Goal: Information Seeking & Learning: Check status

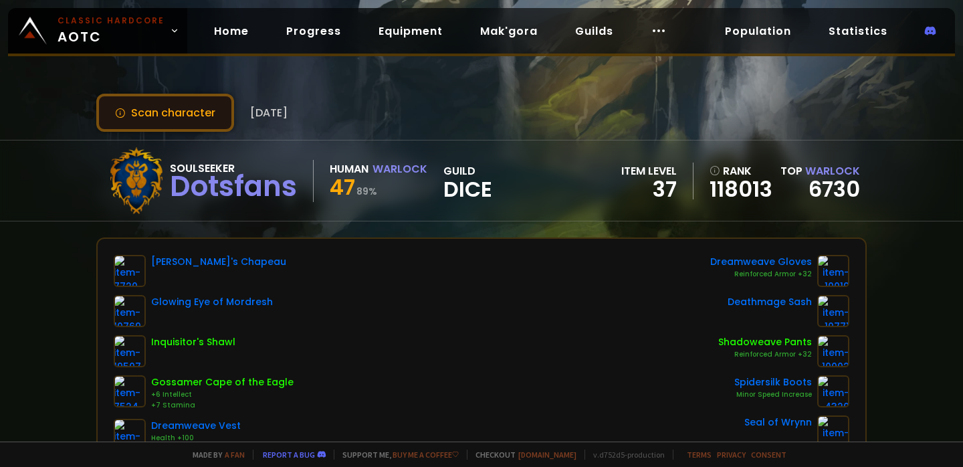
click at [194, 109] on button "Scan character" at bounding box center [165, 113] width 138 height 38
click at [813, 190] on link "6730" at bounding box center [835, 189] width 52 height 30
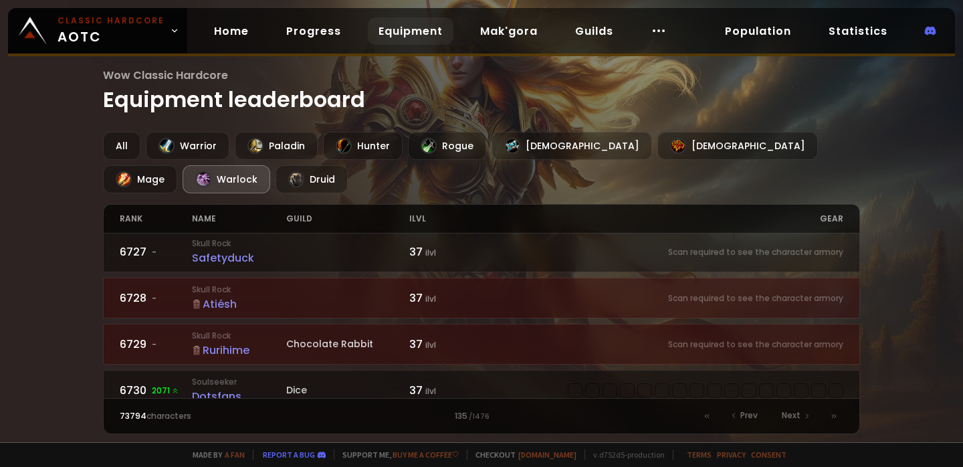
scroll to position [1252, 0]
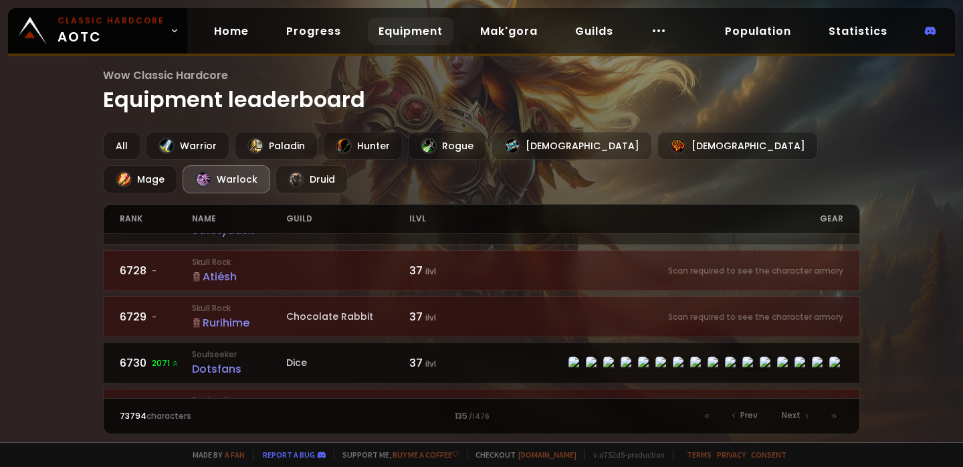
click at [212, 361] on div "Dotsfans" at bounding box center [239, 369] width 94 height 17
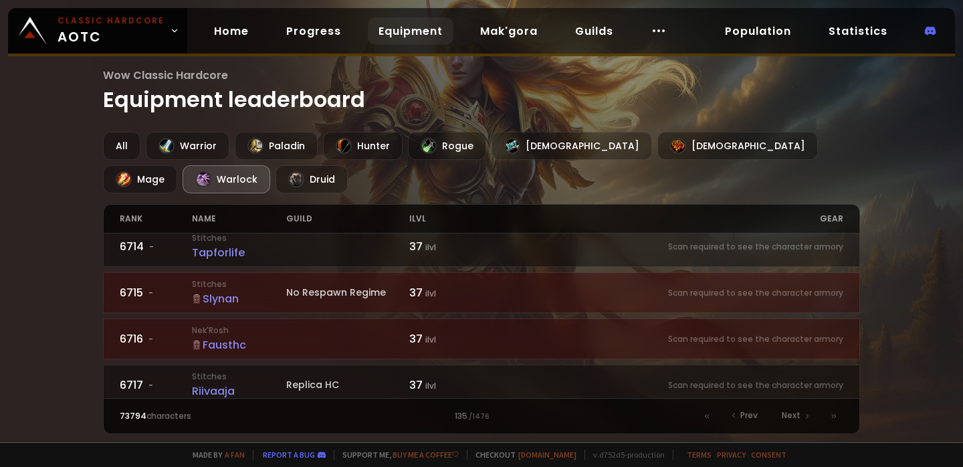
scroll to position [617, 0]
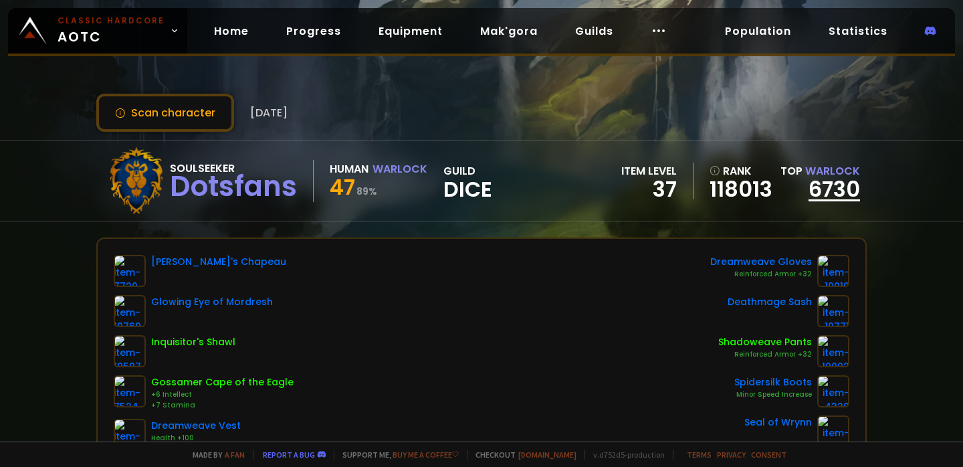
click at [833, 193] on link "6730" at bounding box center [835, 189] width 52 height 30
click at [824, 176] on link "6730" at bounding box center [835, 189] width 52 height 30
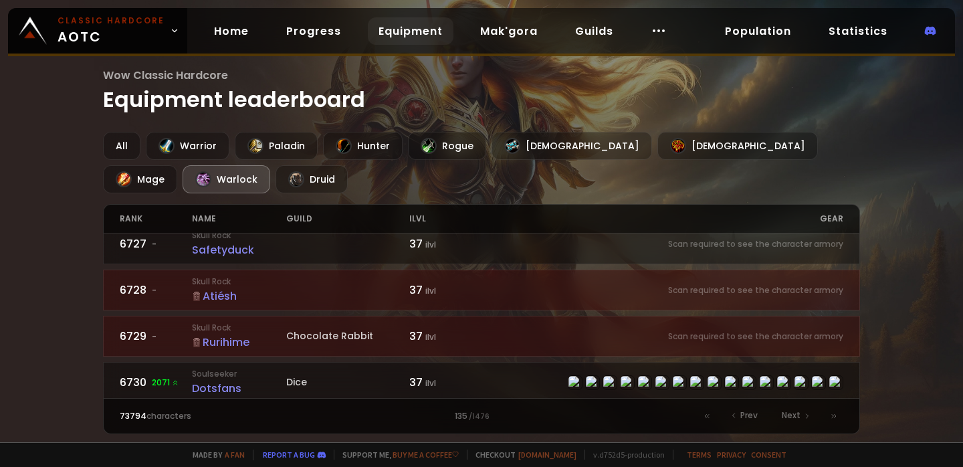
scroll to position [1232, 0]
